Goal: Download file/media

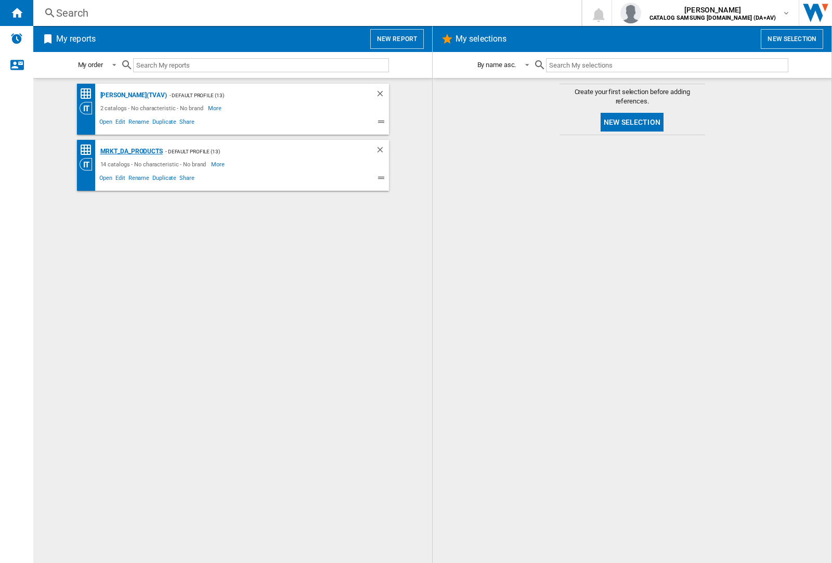
click at [131, 151] on div "MRKT_DA_PRODUCTS" at bounding box center [130, 151] width 65 height 13
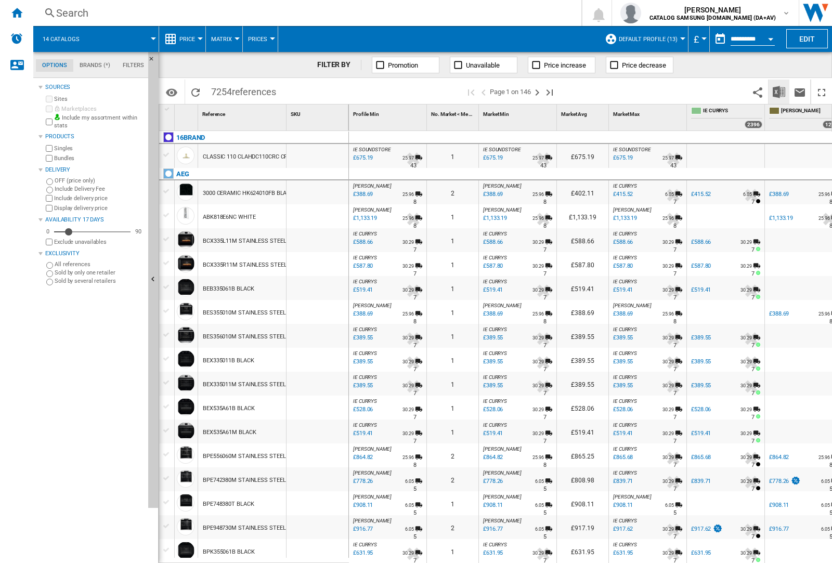
click at [779, 91] on img "Download in Excel" at bounding box center [779, 92] width 12 height 12
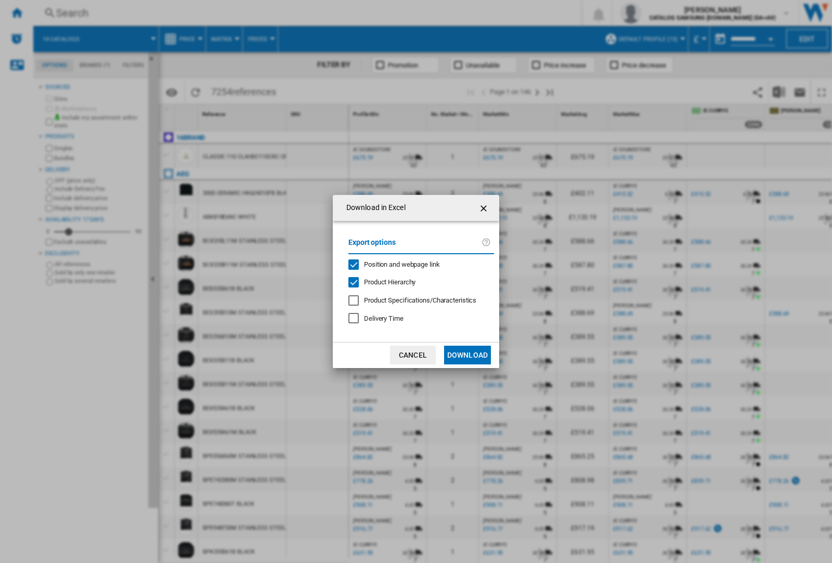
click at [395, 264] on span "Position and webpage link" at bounding box center [402, 265] width 76 height 8
click at [468, 355] on button "Download" at bounding box center [467, 355] width 47 height 19
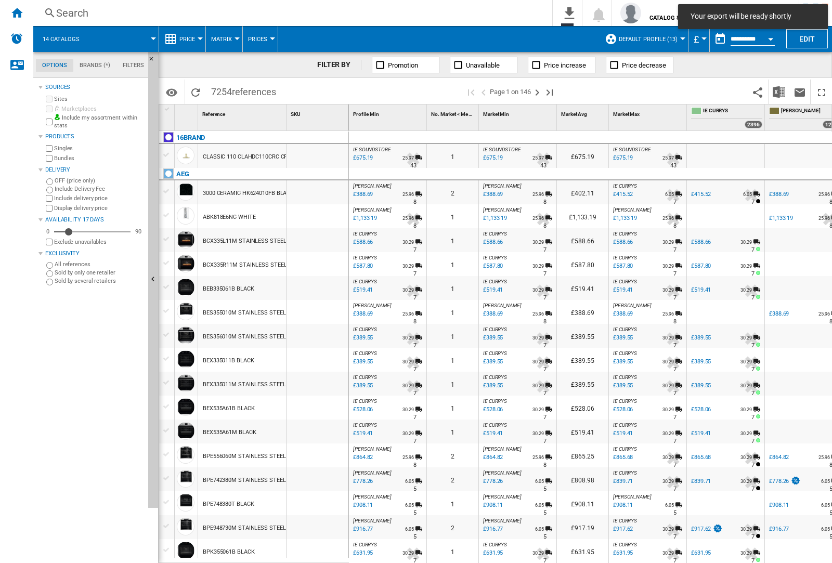
click at [321, 238] on div at bounding box center [318, 240] width 62 height 24
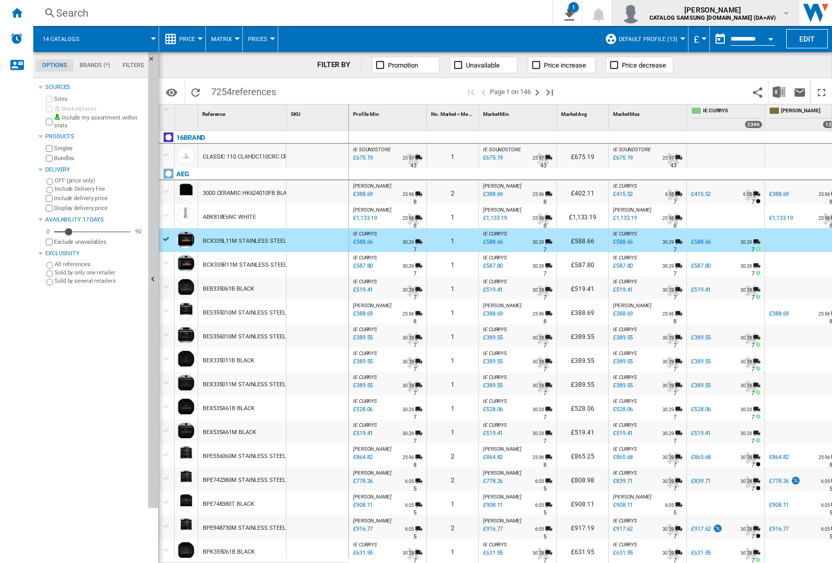
click at [641, 13] on img "button" at bounding box center [630, 13] width 21 height 21
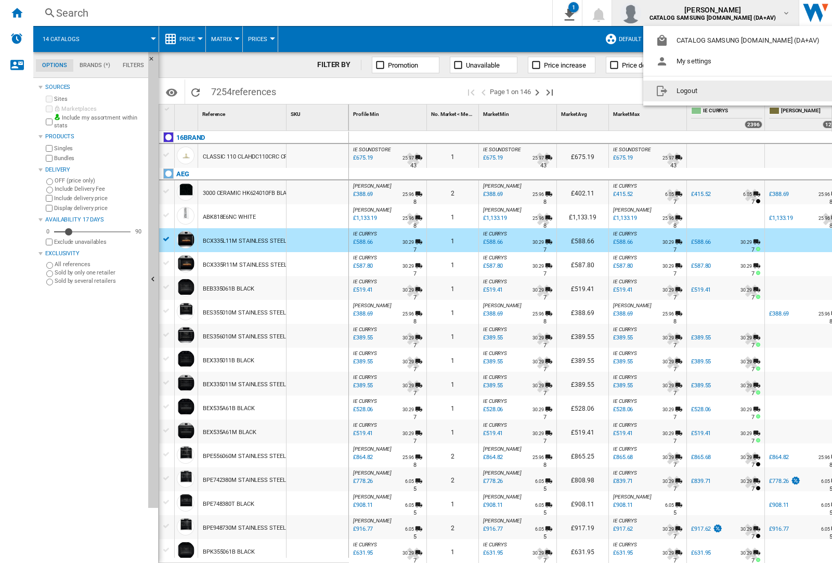
click at [723, 91] on button "Logout" at bounding box center [739, 91] width 193 height 21
